Goal: Navigation & Orientation: Find specific page/section

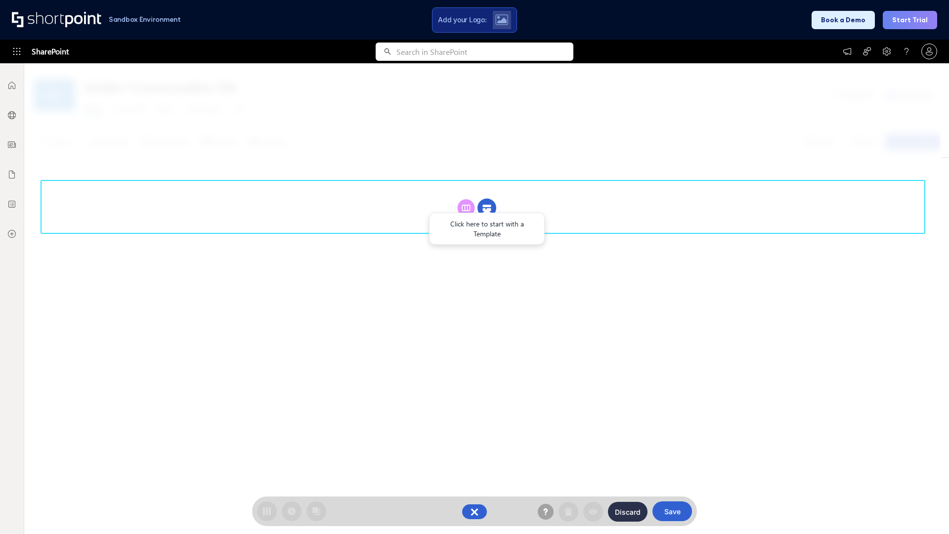
click at [487, 208] on circle at bounding box center [487, 208] width 19 height 19
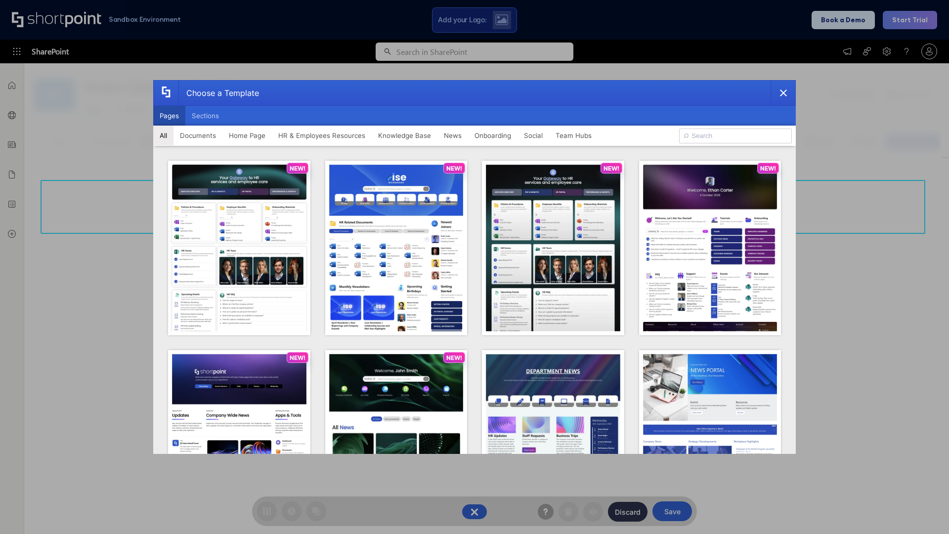
click at [169, 116] on button "Pages" at bounding box center [169, 116] width 32 height 20
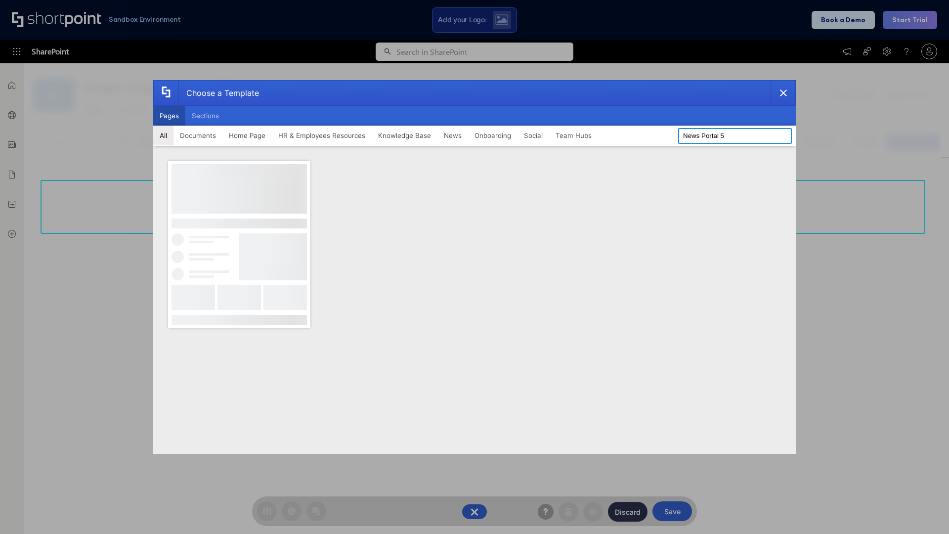
type input "News Portal 5"
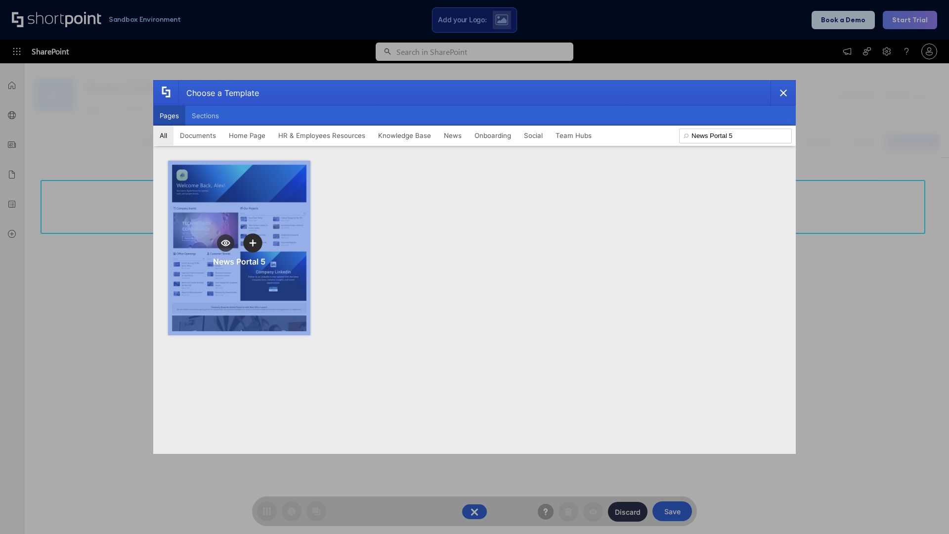
click at [253, 243] on icon "template selector" at bounding box center [252, 242] width 7 height 7
